Goal: Information Seeking & Learning: Find specific page/section

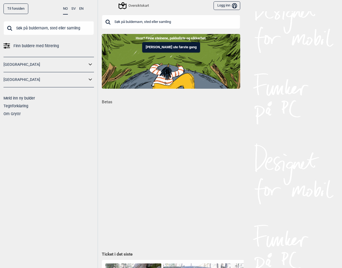
click at [124, 23] on input "text" at bounding box center [171, 22] width 138 height 14
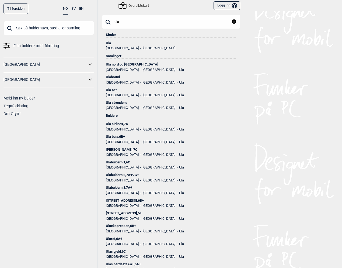
type input "ula"
click at [113, 44] on div "Ula" at bounding box center [171, 43] width 130 height 4
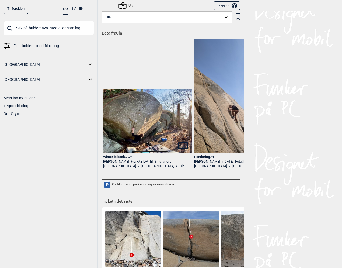
click at [22, 68] on link "[GEOGRAPHIC_DATA]" at bounding box center [46, 65] width 84 height 8
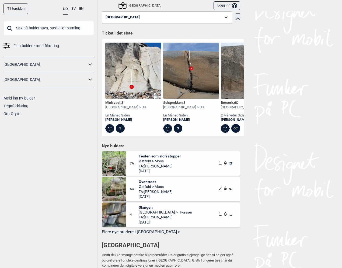
click at [27, 47] on span "Finn buldere med filtrering" at bounding box center [36, 46] width 46 height 8
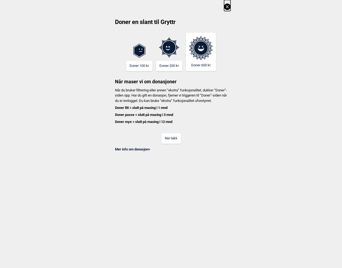
click at [169, 144] on button "Nei takk" at bounding box center [171, 138] width 20 height 11
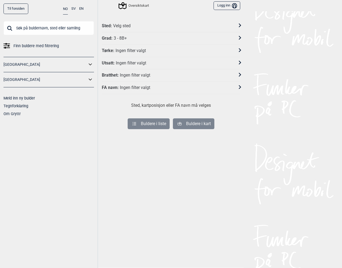
click at [130, 25] on div "Sted : Velg sted" at bounding box center [167, 26] width 131 height 6
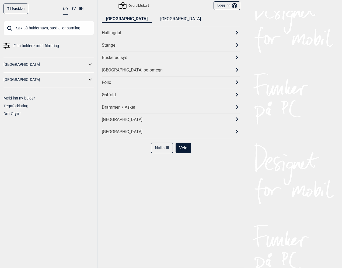
click at [111, 120] on div "[GEOGRAPHIC_DATA]" at bounding box center [166, 120] width 129 height 6
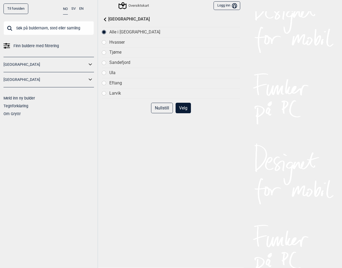
click at [111, 73] on div "Ula" at bounding box center [174, 73] width 131 height 6
click at [181, 110] on button "Velg" at bounding box center [183, 108] width 15 height 11
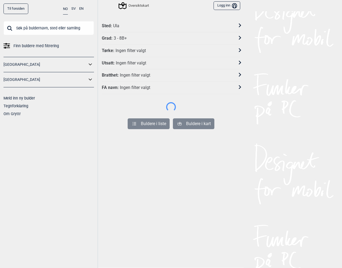
click at [122, 36] on div "3 - 8B+" at bounding box center [120, 39] width 13 height 6
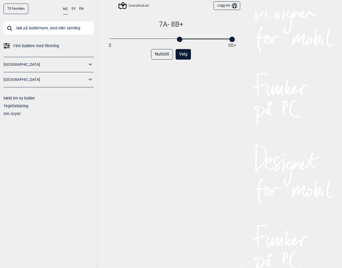
drag, startPoint x: 109, startPoint y: 39, endPoint x: 177, endPoint y: 41, distance: 67.9
click at [177, 41] on div at bounding box center [179, 39] width 5 height 5
drag, startPoint x: 199, startPoint y: 42, endPoint x: 208, endPoint y: 40, distance: 9.4
click at [208, 40] on div at bounding box center [208, 39] width 5 height 5
drag, startPoint x: 192, startPoint y: 72, endPoint x: 190, endPoint y: 67, distance: 5.5
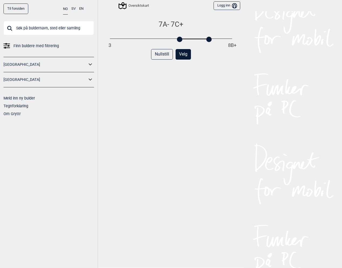
click at [192, 72] on div "7A - 7C+ 3 8B+ Nullstill Velg" at bounding box center [171, 148] width 138 height 256
click at [180, 55] on button "Velg" at bounding box center [183, 54] width 15 height 11
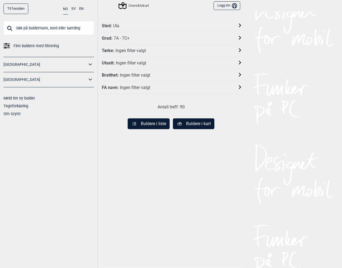
click at [158, 125] on button "Buldere i liste" at bounding box center [149, 123] width 42 height 11
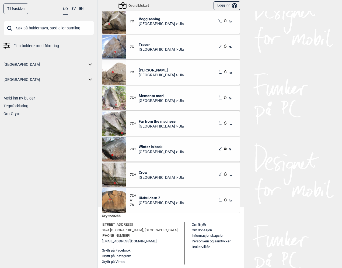
scroll to position [2014, 0]
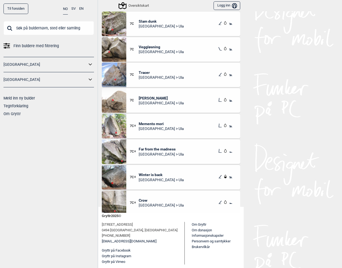
drag, startPoint x: 168, startPoint y: 122, endPoint x: 137, endPoint y: 123, distance: 31.5
click at [137, 123] on div "7C+ Memento mori [GEOGRAPHIC_DATA] > Ula" at bounding box center [183, 126] width 114 height 25
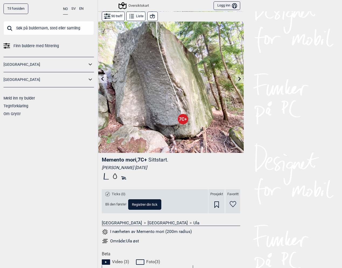
scroll to position [27, 0]
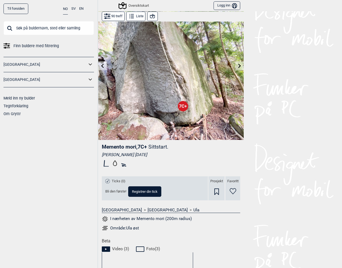
drag, startPoint x: 145, startPoint y: 145, endPoint x: 99, endPoint y: 145, distance: 45.8
click at [99, 145] on div "Memento mori , 7C+ Sittstart. [PERSON_NAME] [DATE] Ticks (0) Bli den første! Re…" at bounding box center [170, 189] width 145 height 98
copy span "Memento mori , 7C+"
click at [59, 24] on input "text" at bounding box center [49, 28] width 91 height 14
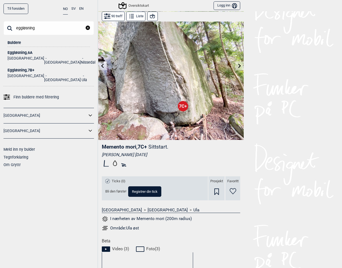
type input "eggløsning"
click at [36, 72] on ul "[GEOGRAPHIC_DATA] Vestfold Ula" at bounding box center [49, 77] width 82 height 10
click at [25, 68] on div "Eggløsning , 7B+" at bounding box center [49, 70] width 82 height 4
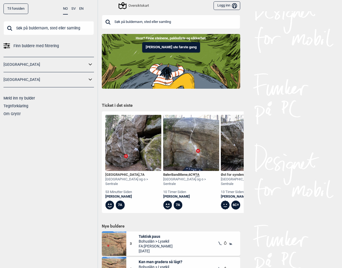
click at [145, 25] on input "text" at bounding box center [171, 22] width 138 height 14
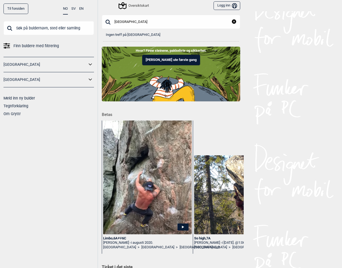
drag, startPoint x: 143, startPoint y: 24, endPoint x: 114, endPoint y: 30, distance: 29.3
click at [114, 30] on div "justøya Lukk Ingen treff på justøya" at bounding box center [171, 28] width 138 height 27
type input "justøya"
click at [134, 6] on div "Oversiktskart" at bounding box center [134, 5] width 30 height 6
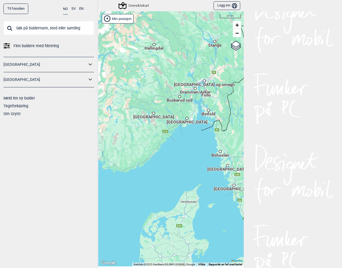
drag, startPoint x: 144, startPoint y: 181, endPoint x: 184, endPoint y: 150, distance: 51.3
click at [185, 150] on div "Hallingdal Stange Buskerud syd Oslo og omegn Follo Østfold Drammen/Asker Vestfo…" at bounding box center [170, 138] width 145 height 255
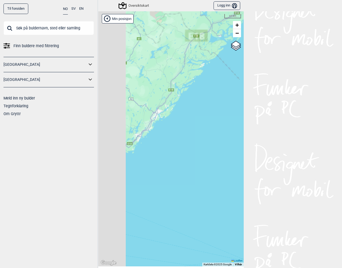
drag, startPoint x: 166, startPoint y: 164, endPoint x: 209, endPoint y: 164, distance: 42.3
click at [209, 164] on div "Hallingdal Stange Buskerud syd Oslo og omegn Follo Østfold Drammen/Asker" at bounding box center [170, 138] width 145 height 255
